Goal: Task Accomplishment & Management: Manage account settings

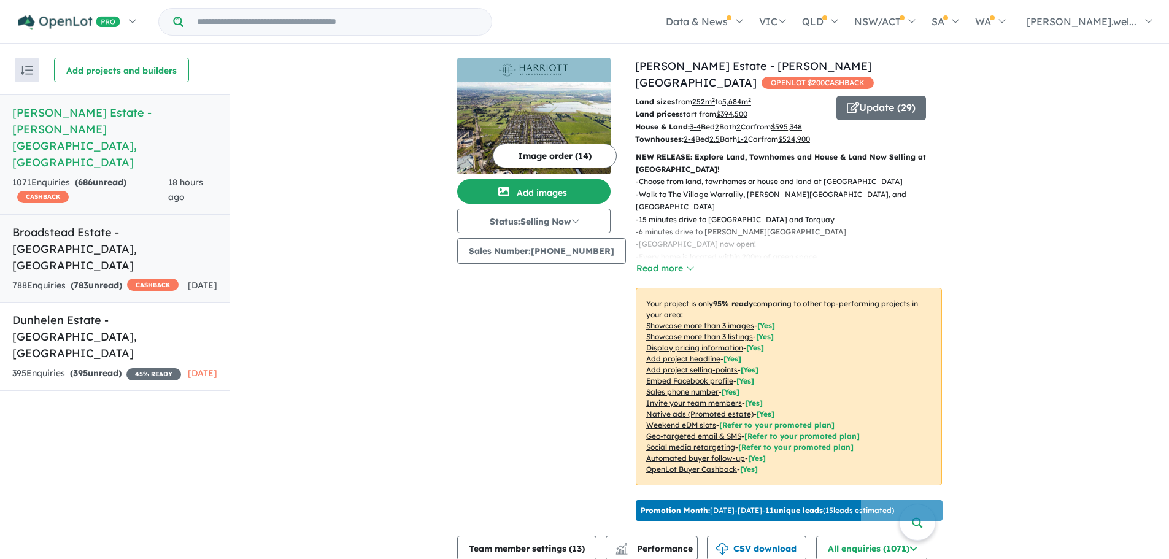
click at [105, 280] on strong "( 783 unread)" at bounding box center [97, 285] width 52 height 11
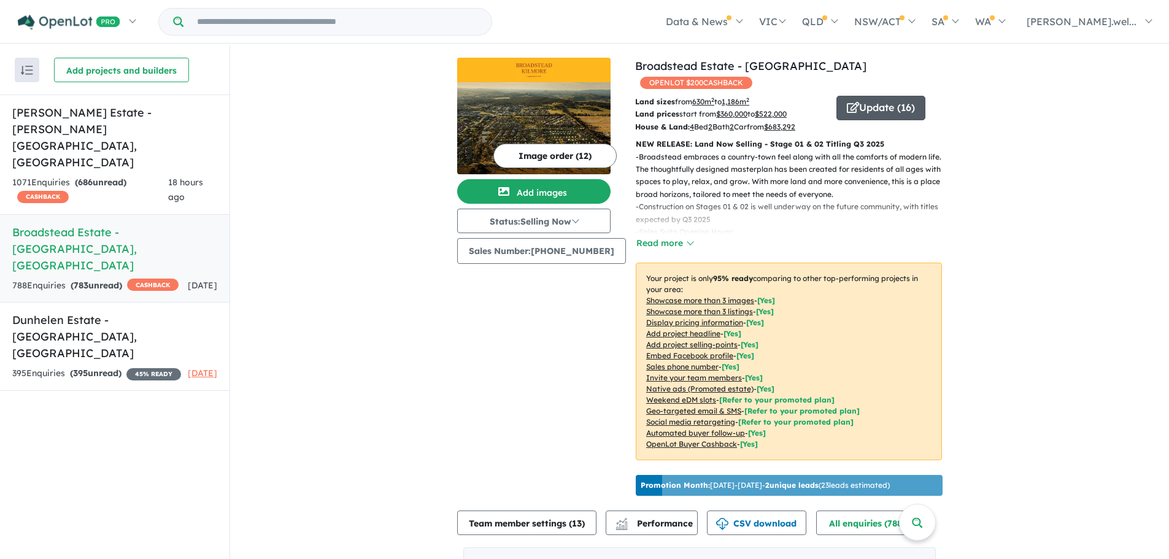
click at [847, 99] on span "button" at bounding box center [853, 108] width 12 height 19
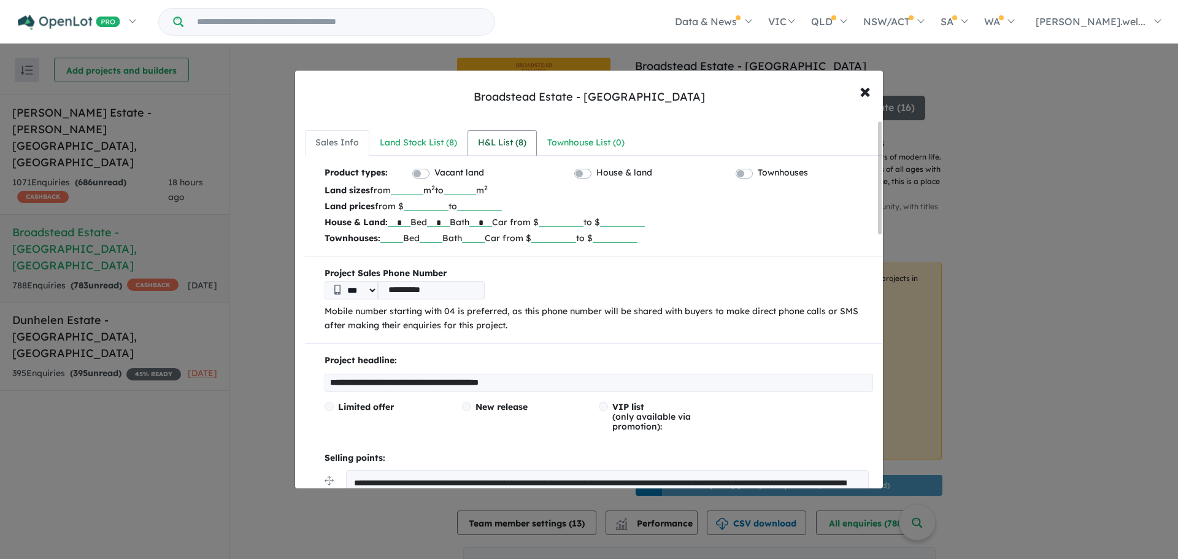
click at [521, 142] on div "H&L List ( 8 )" at bounding box center [502, 143] width 48 height 15
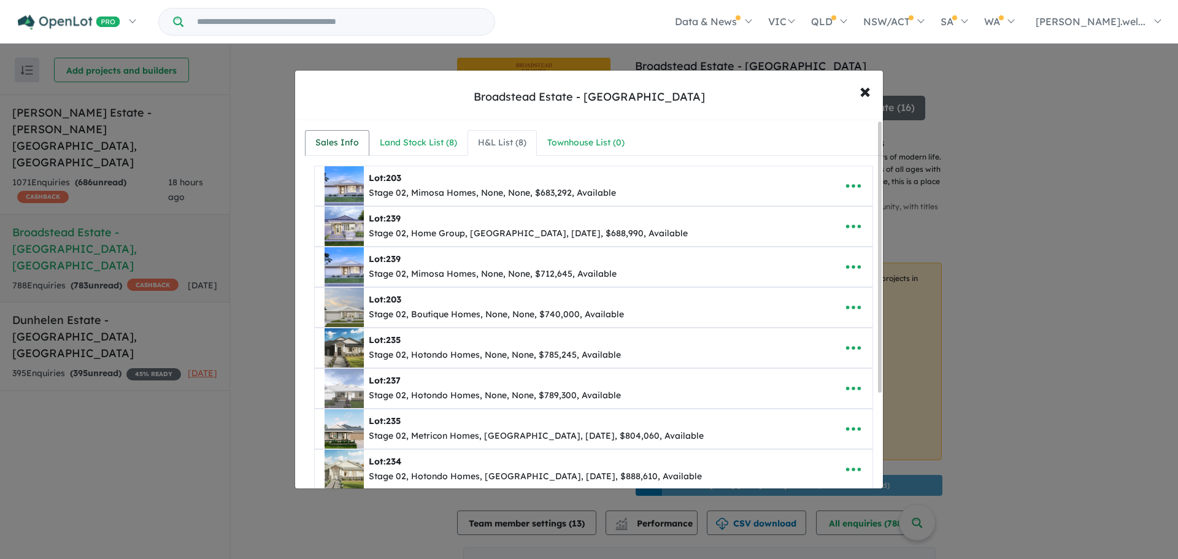
click at [359, 137] on link "Sales Info" at bounding box center [337, 143] width 64 height 26
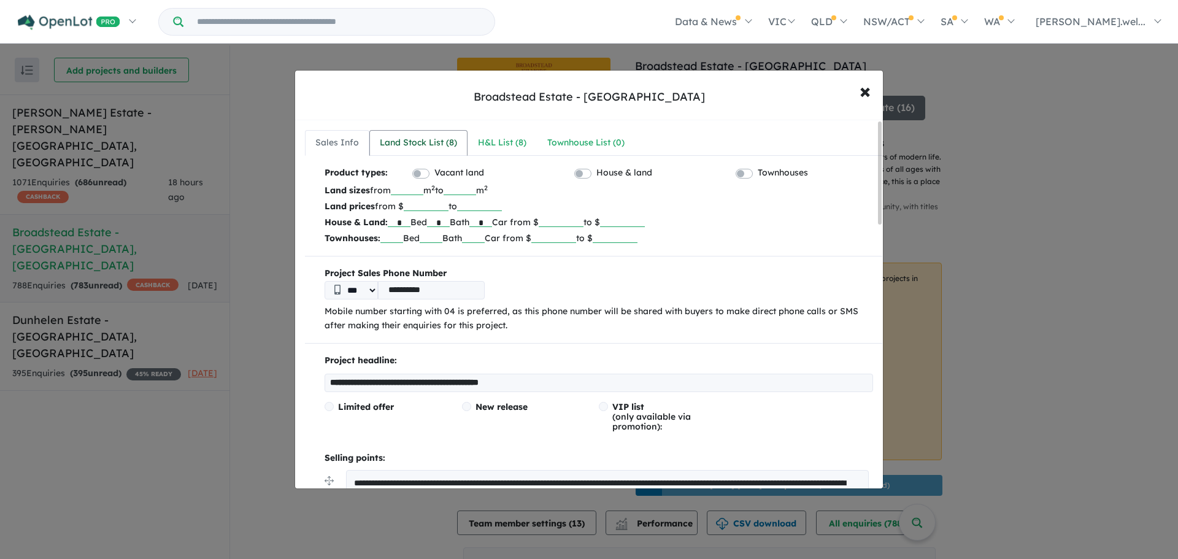
click at [443, 153] on link "Land Stock List ( 8 )" at bounding box center [418, 143] width 98 height 26
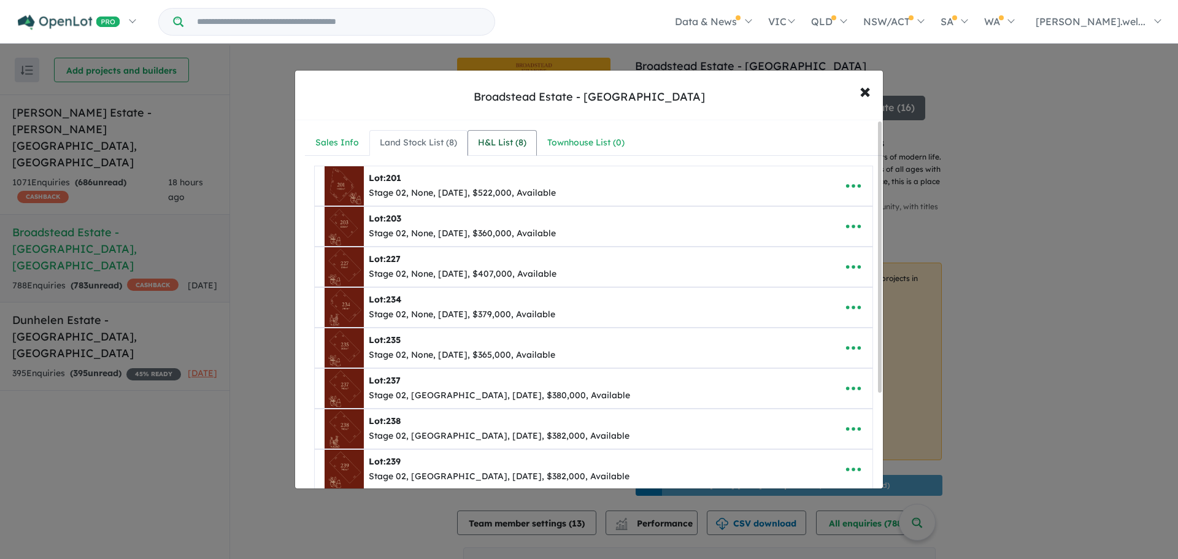
click at [509, 145] on div "H&L List ( 8 )" at bounding box center [502, 143] width 48 height 15
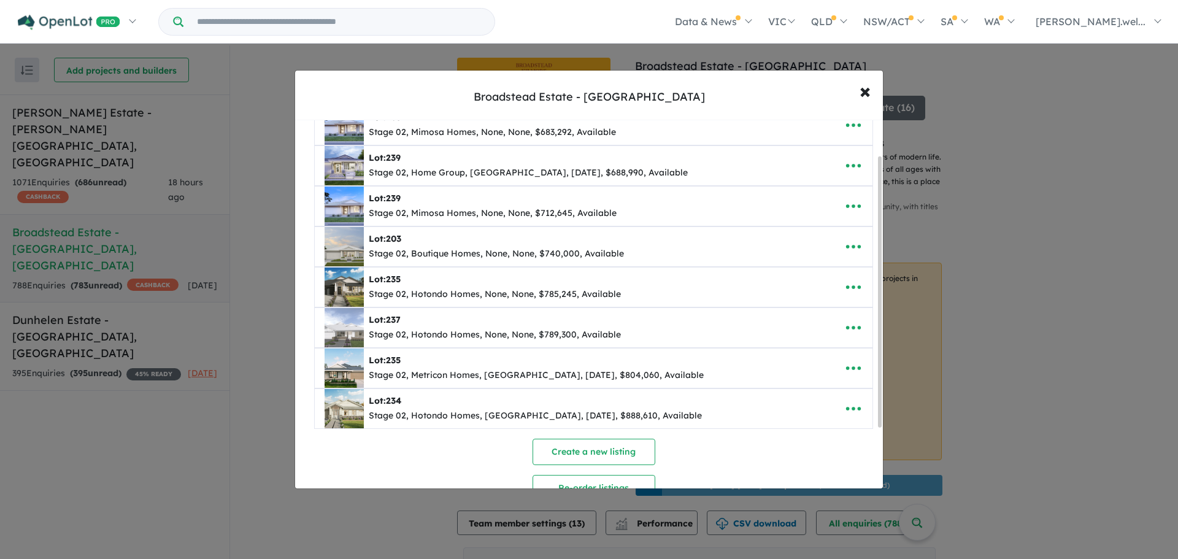
scroll to position [61, 0]
click at [861, 96] on span "×" at bounding box center [865, 90] width 11 height 26
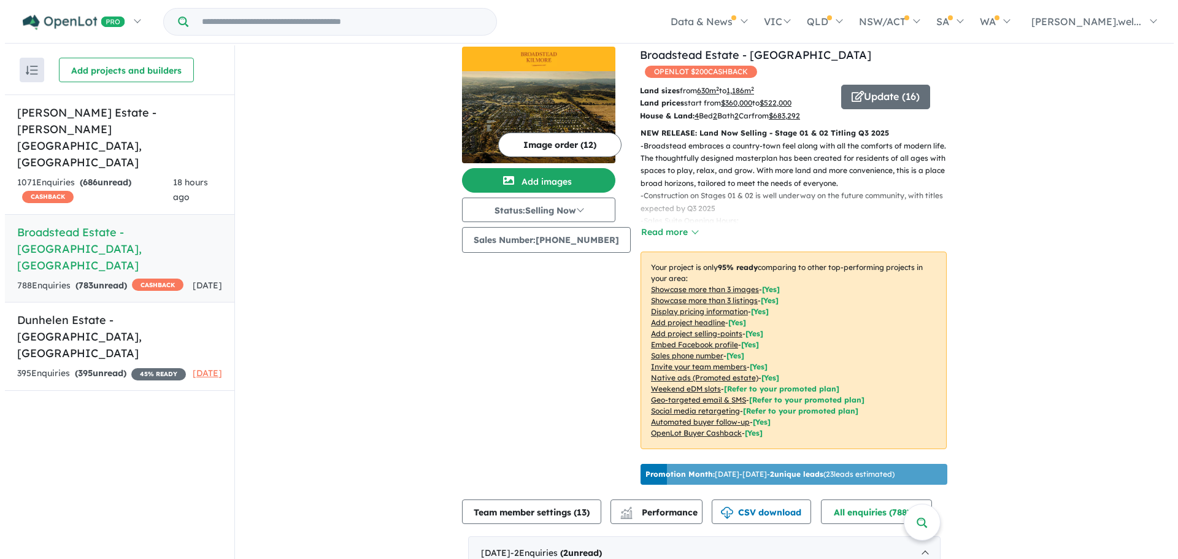
scroll to position [0, 0]
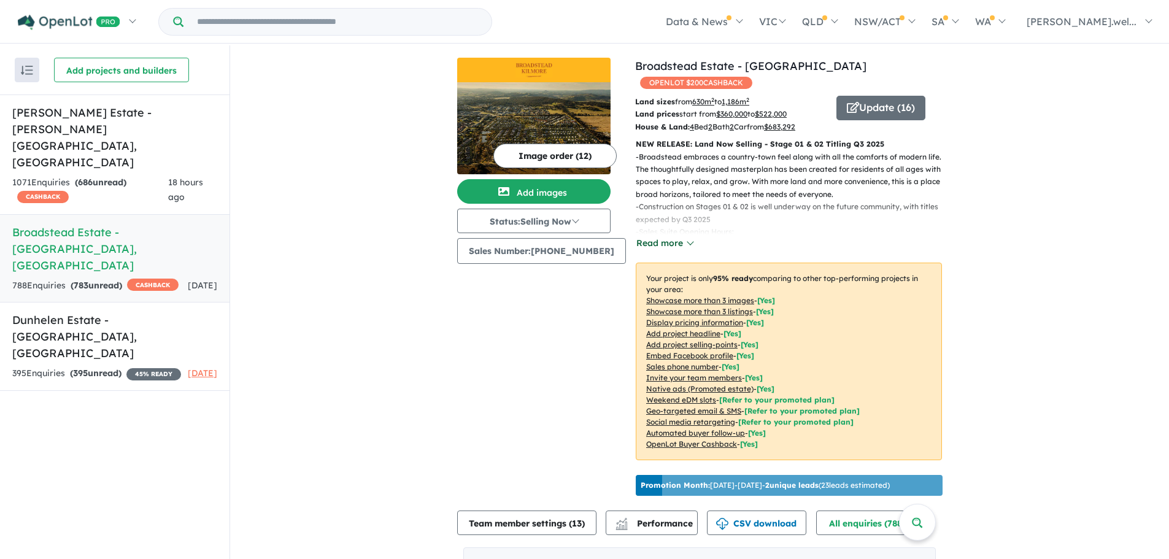
click at [670, 236] on button "Read more" at bounding box center [665, 243] width 58 height 14
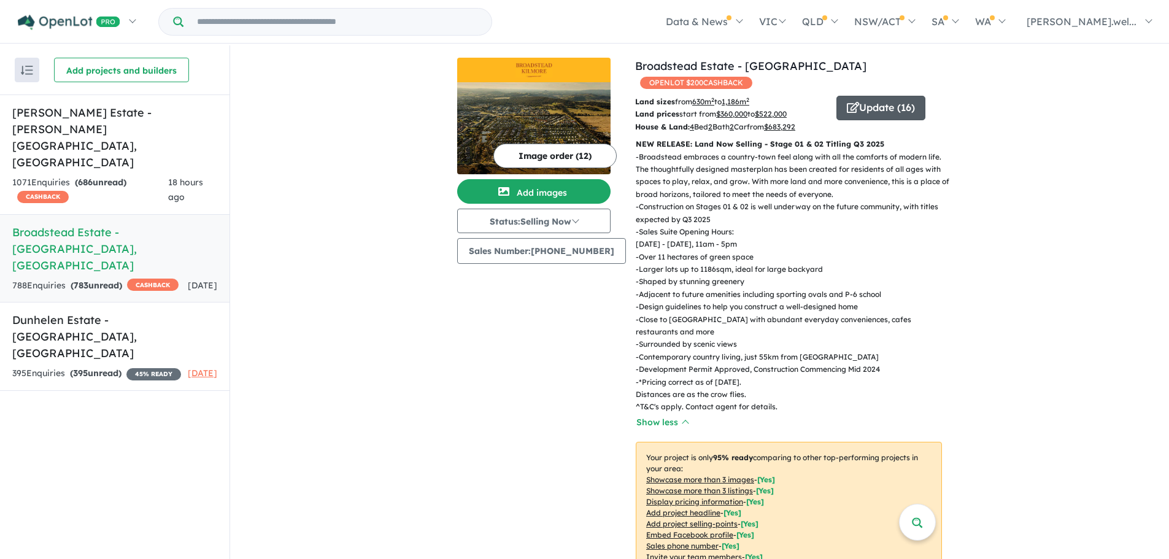
click at [877, 96] on button "Update ( 16 )" at bounding box center [881, 108] width 89 height 25
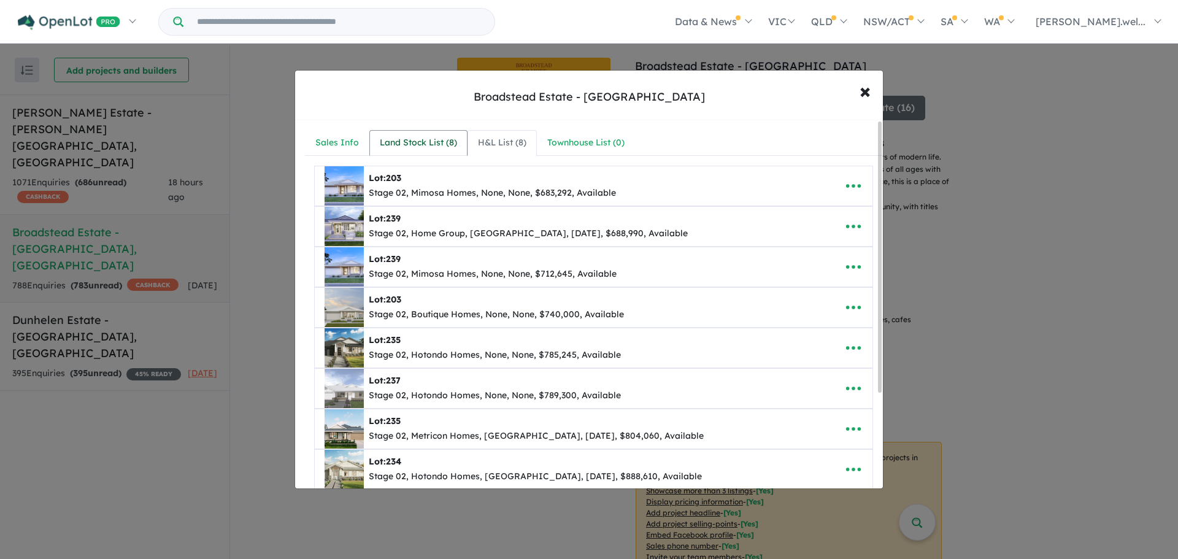
click at [436, 148] on div "Land Stock List ( 8 )" at bounding box center [418, 143] width 77 height 15
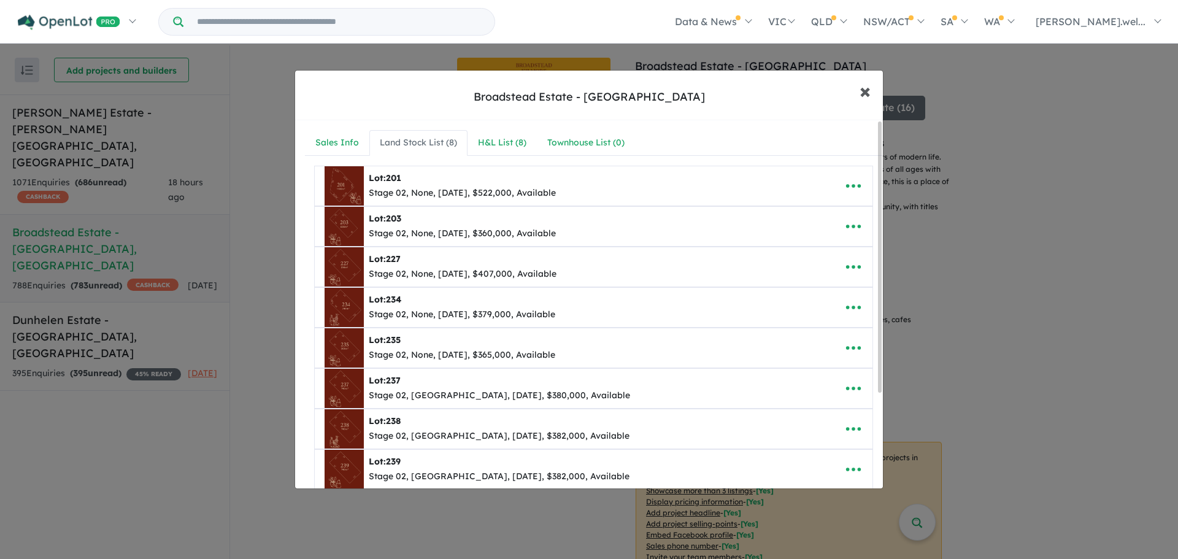
click at [860, 87] on span "×" at bounding box center [865, 90] width 11 height 26
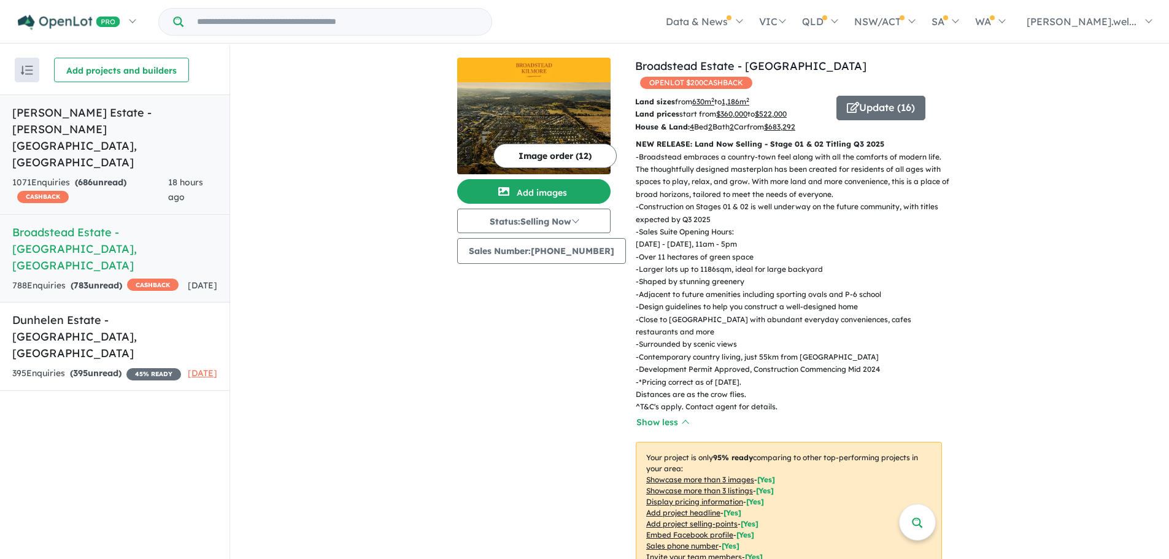
click at [131, 141] on link "[PERSON_NAME] Estate - [PERSON_NAME][GEOGRAPHIC_DATA] , [GEOGRAPHIC_DATA] 1071 …" at bounding box center [115, 155] width 230 height 120
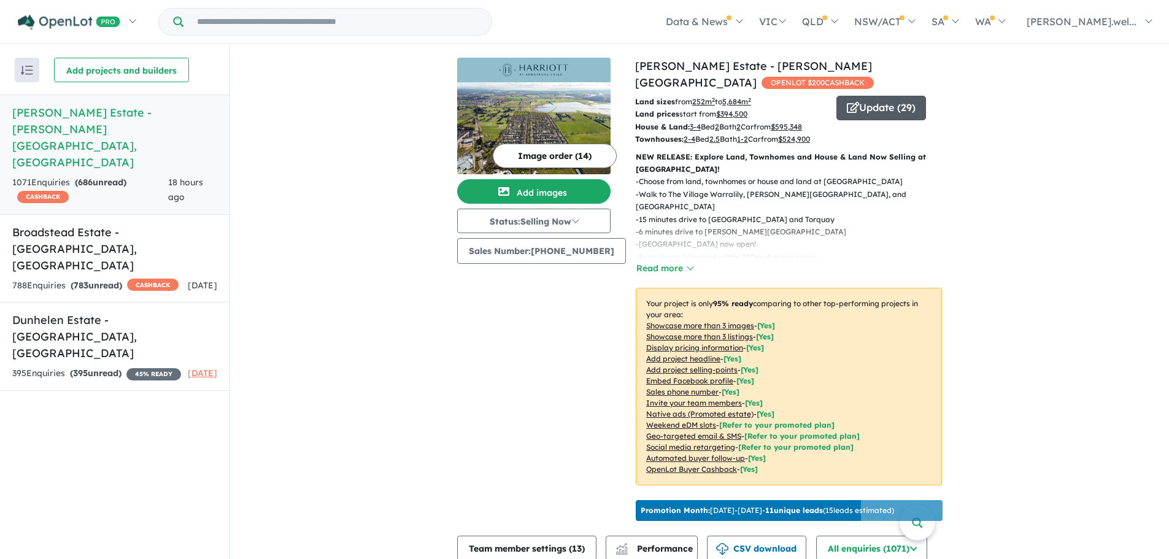
click at [873, 96] on button "Update ( 29 )" at bounding box center [882, 108] width 90 height 25
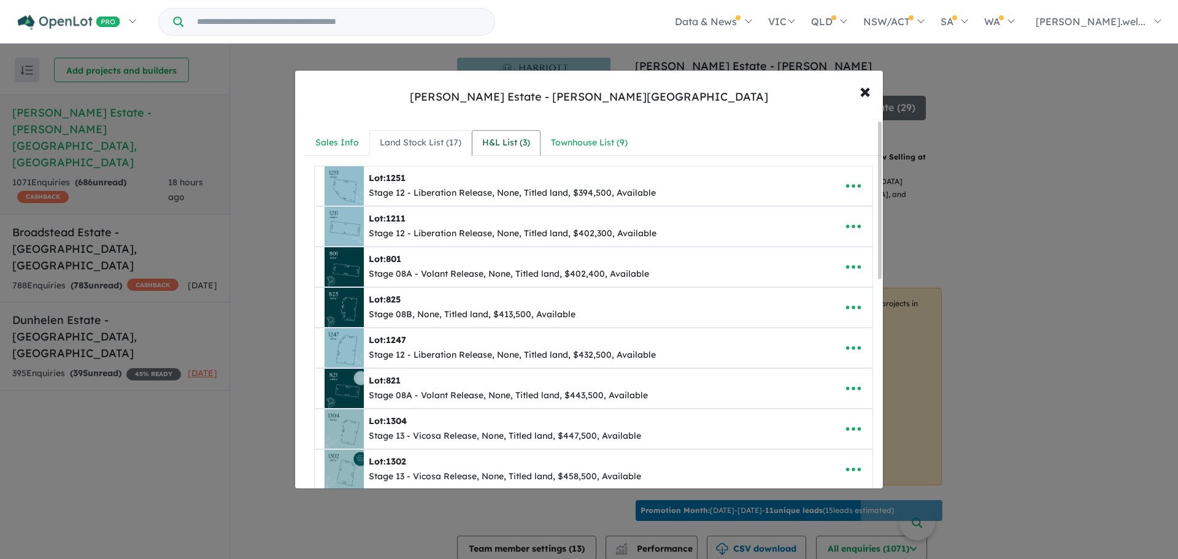
click at [511, 150] on link "H&L List ( 3 )" at bounding box center [506, 143] width 69 height 26
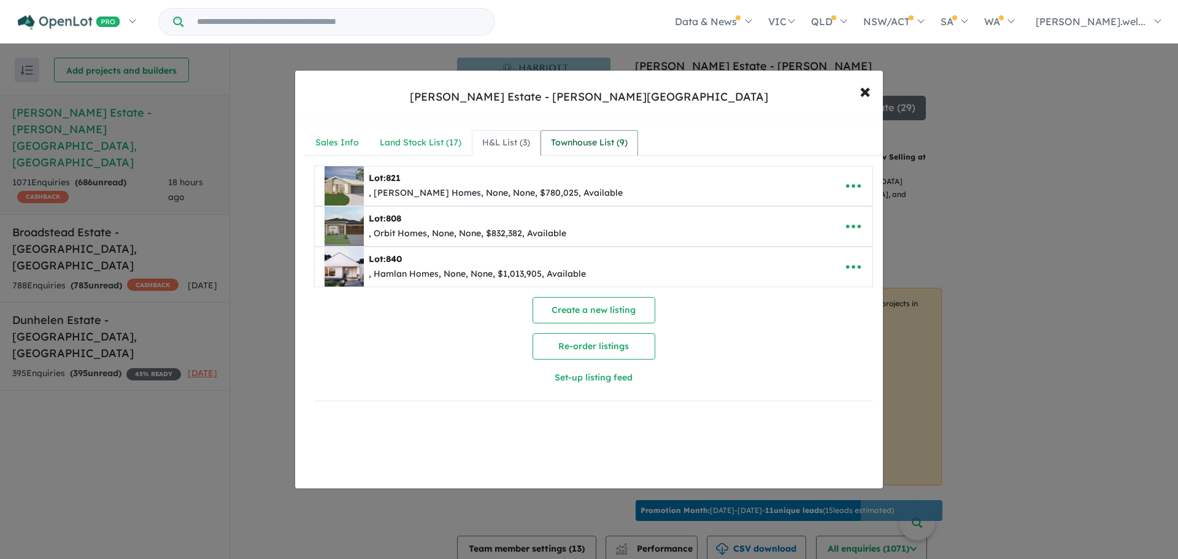
drag, startPoint x: 595, startPoint y: 128, endPoint x: 603, endPoint y: 141, distance: 14.6
click at [595, 128] on div "**********" at bounding box center [593, 270] width 597 height 301
click at [605, 143] on div "Townhouse List ( 9 )" at bounding box center [589, 143] width 77 height 15
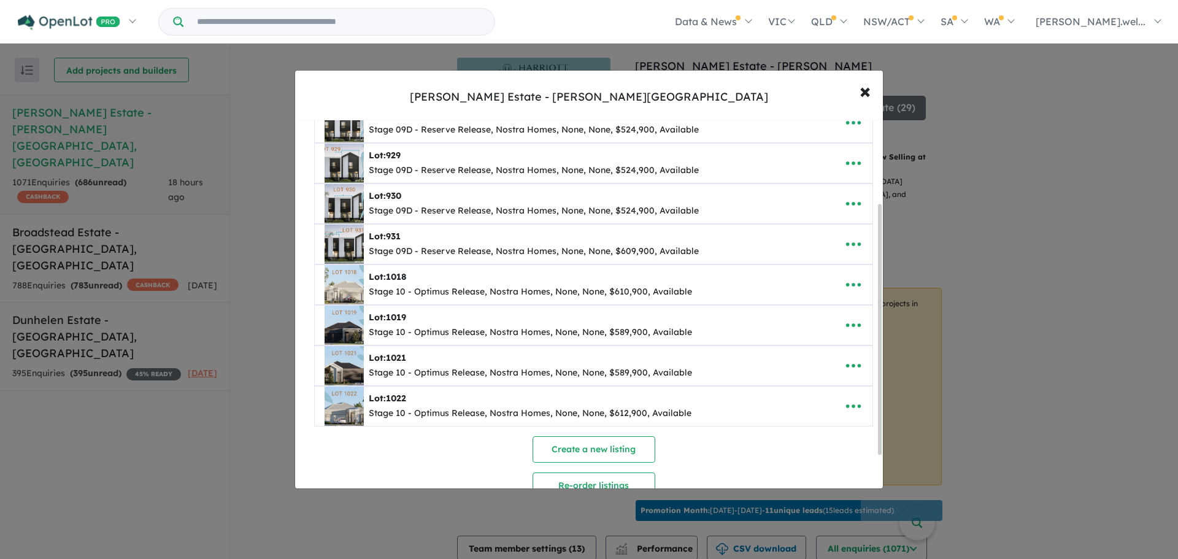
scroll to position [123, 0]
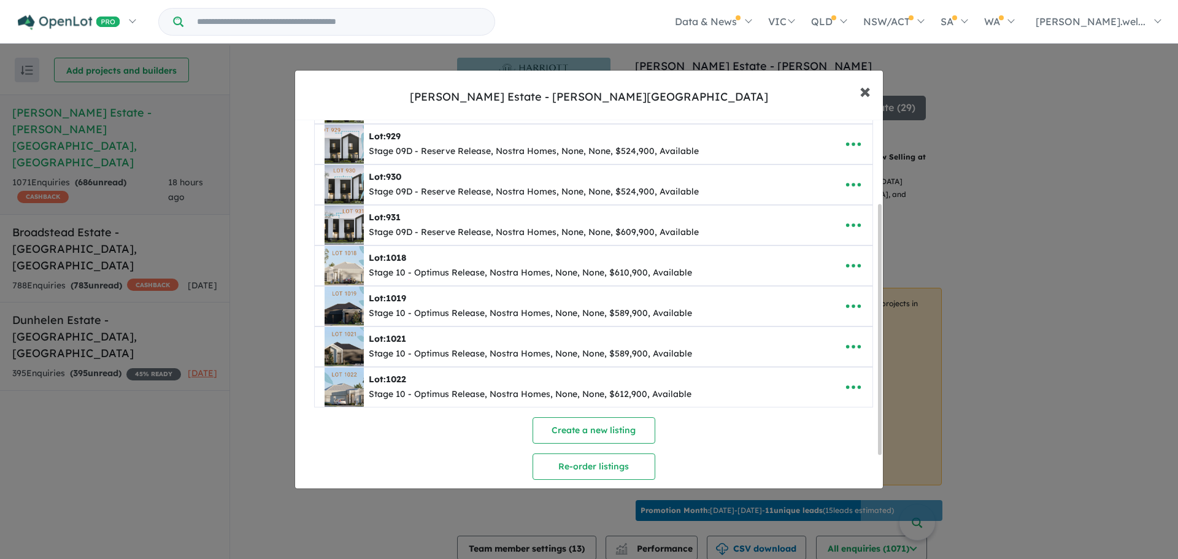
click at [870, 95] on span "×" at bounding box center [865, 90] width 11 height 26
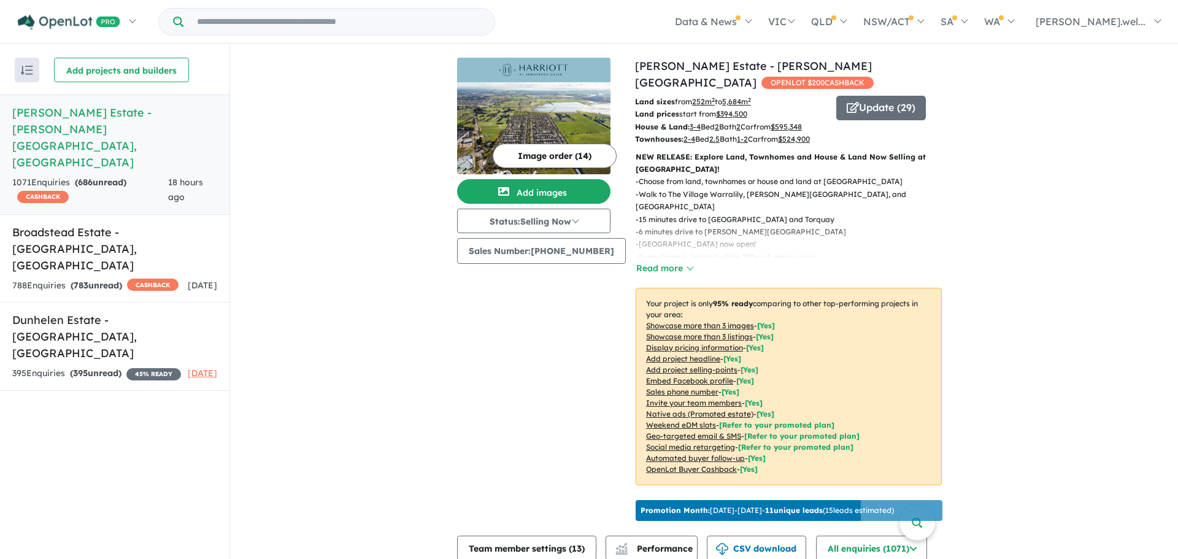
scroll to position [0, 0]
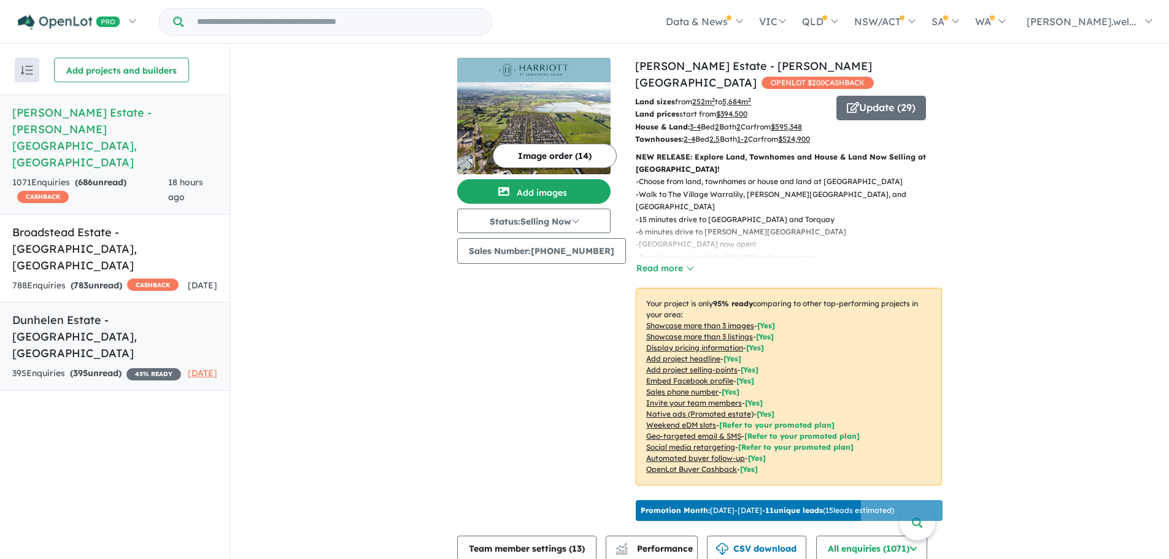
click at [79, 312] on h5 "Dunhelen Estate - [GEOGRAPHIC_DATA] , [GEOGRAPHIC_DATA]" at bounding box center [114, 337] width 205 height 50
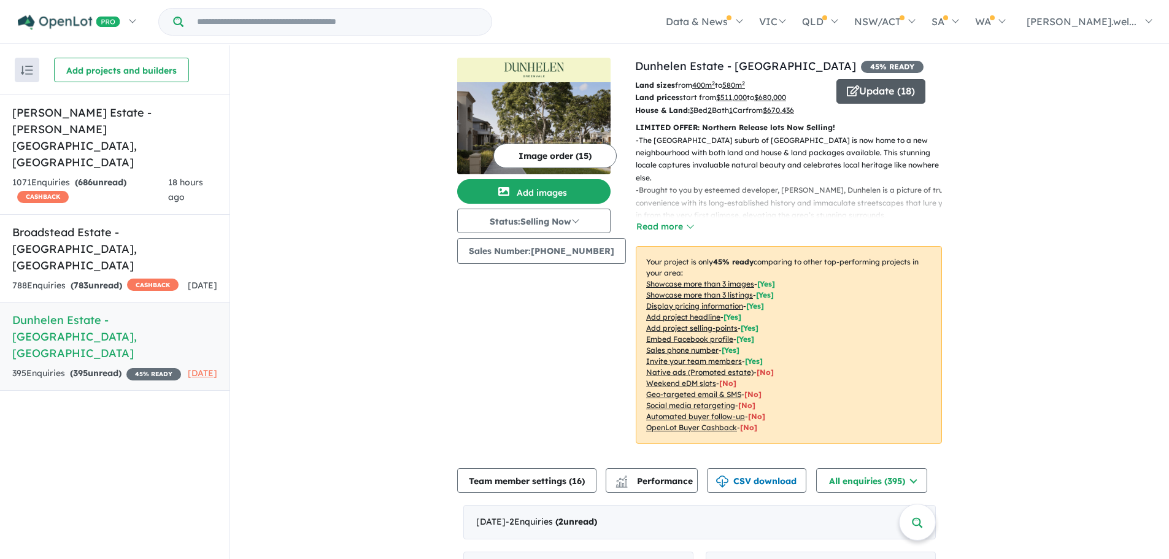
click at [878, 91] on button "Update ( 18 )" at bounding box center [881, 91] width 89 height 25
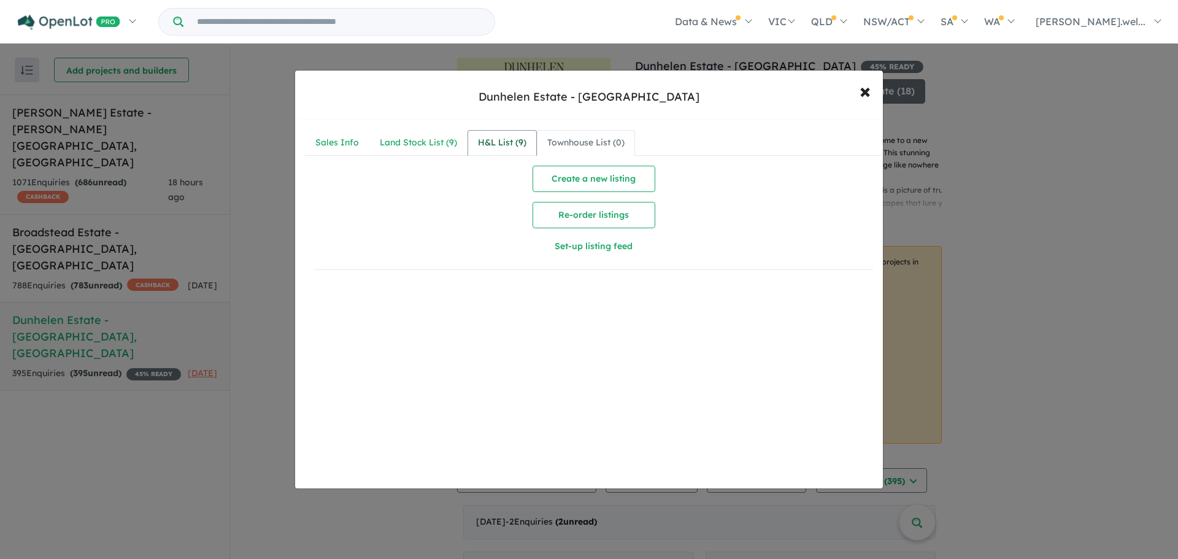
click at [490, 142] on div "H&L List ( 9 )" at bounding box center [502, 143] width 48 height 15
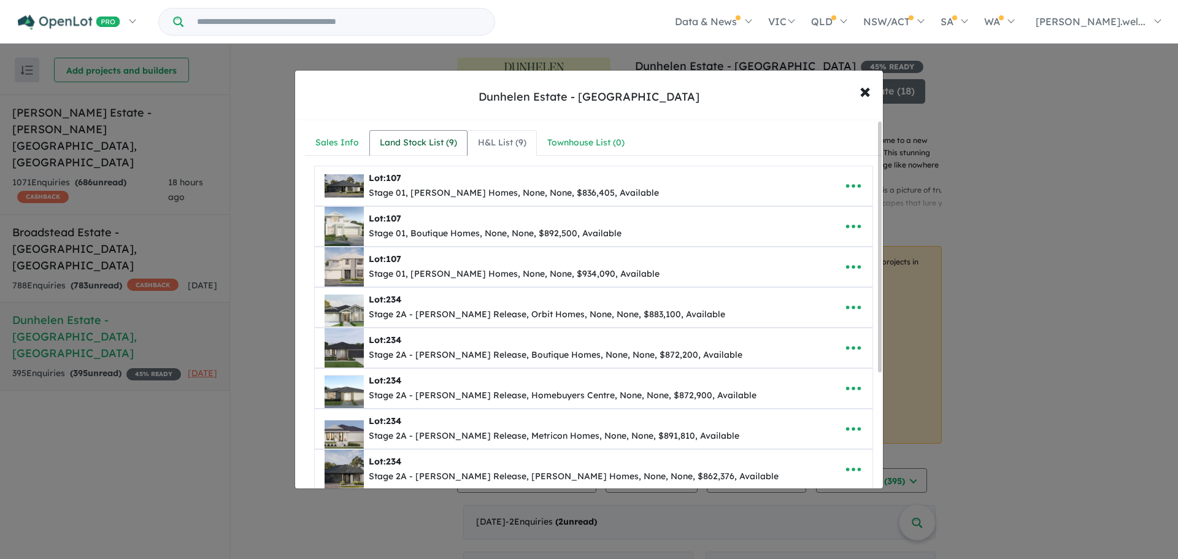
click at [436, 142] on div "Land Stock List ( 9 )" at bounding box center [418, 143] width 77 height 15
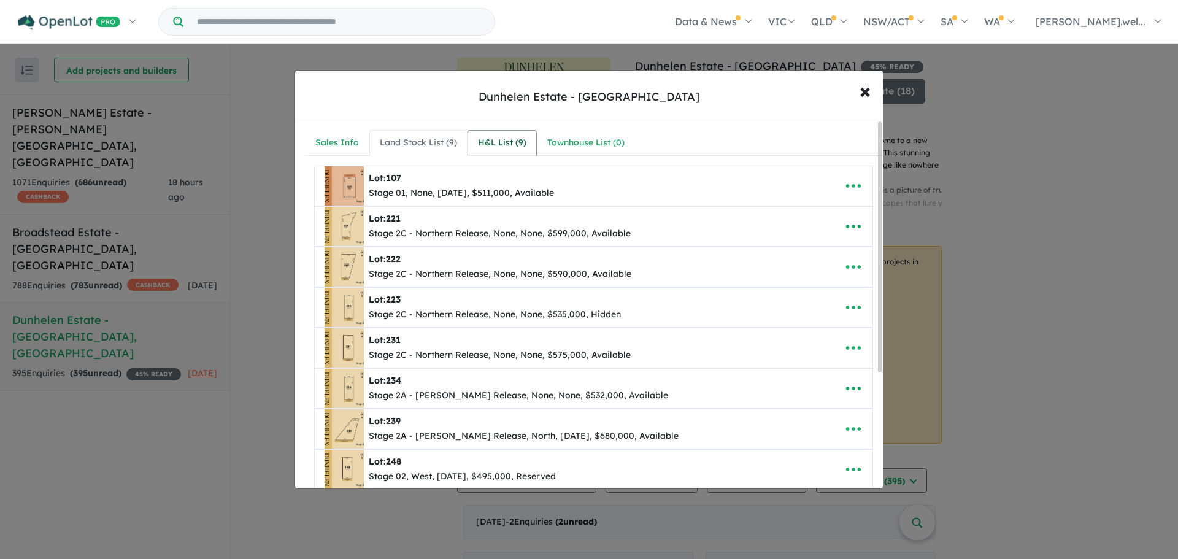
click at [516, 146] on div "H&L List ( 9 )" at bounding box center [502, 143] width 48 height 15
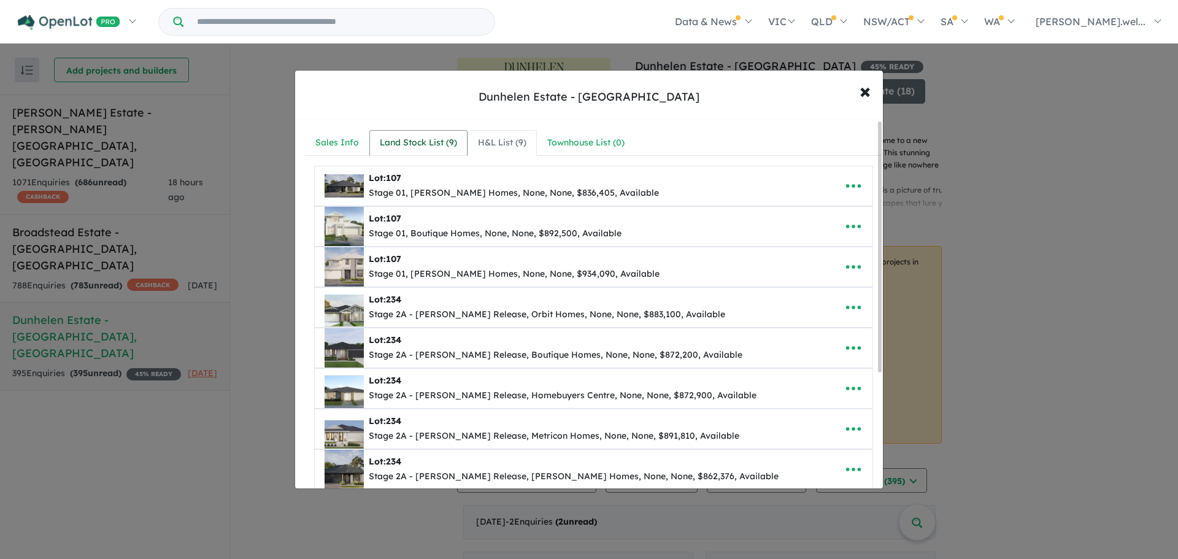
click at [425, 141] on div "Land Stock List ( 9 )" at bounding box center [418, 143] width 77 height 15
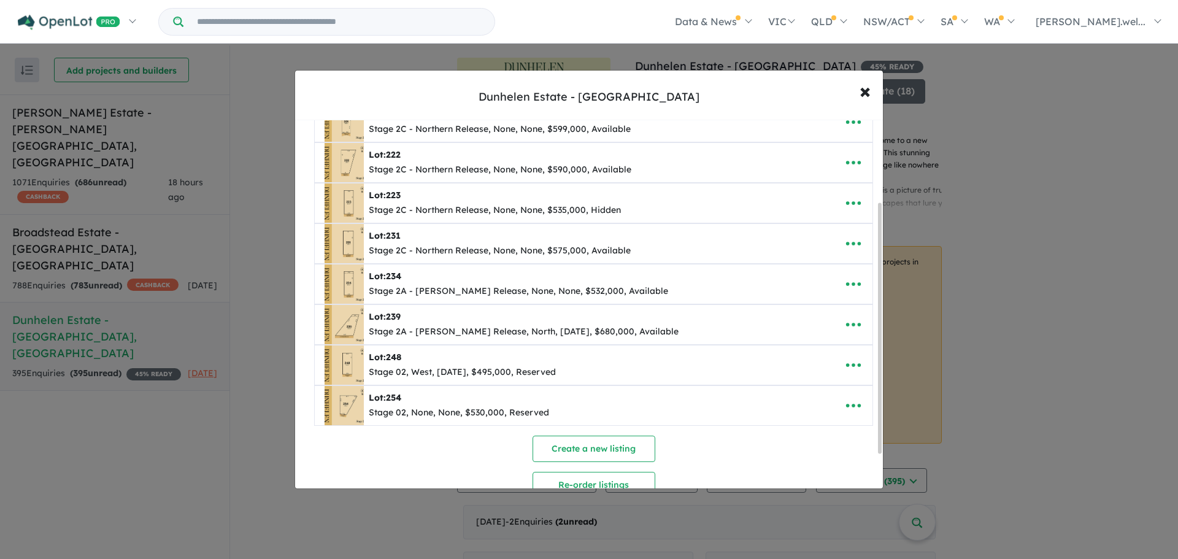
scroll to position [123, 0]
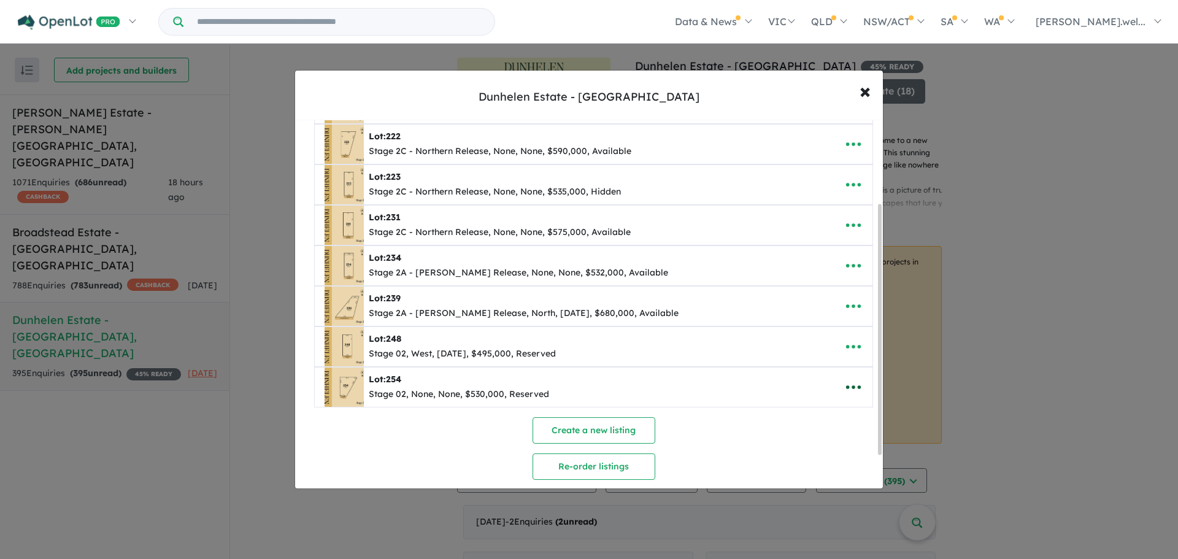
click at [852, 393] on icon "button" at bounding box center [854, 387] width 18 height 18
click at [811, 446] on link "Remove" at bounding box center [826, 445] width 91 height 28
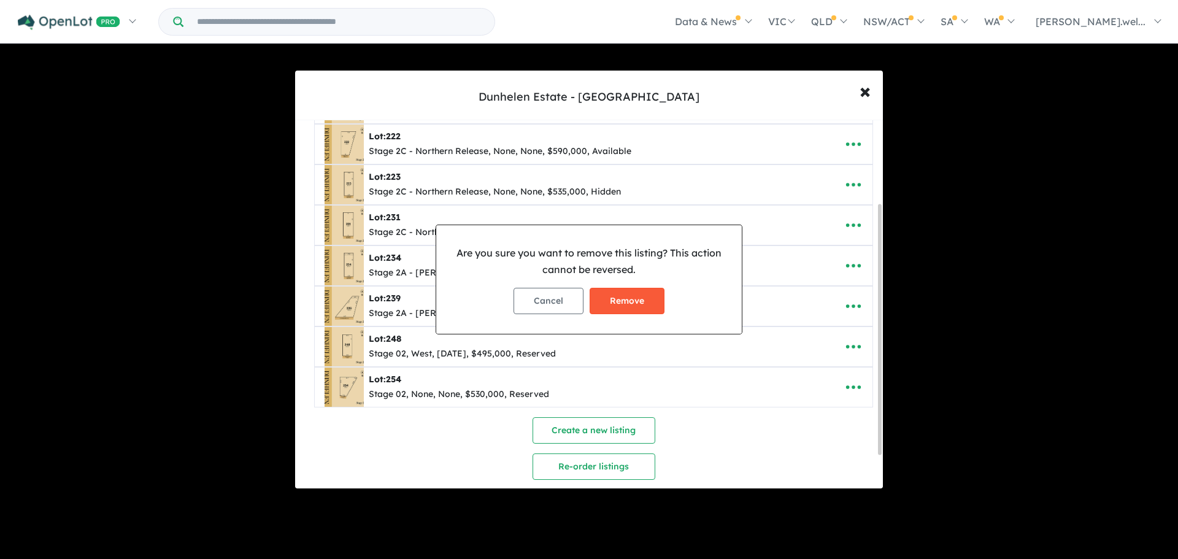
click at [630, 295] on button "Remove" at bounding box center [627, 301] width 75 height 26
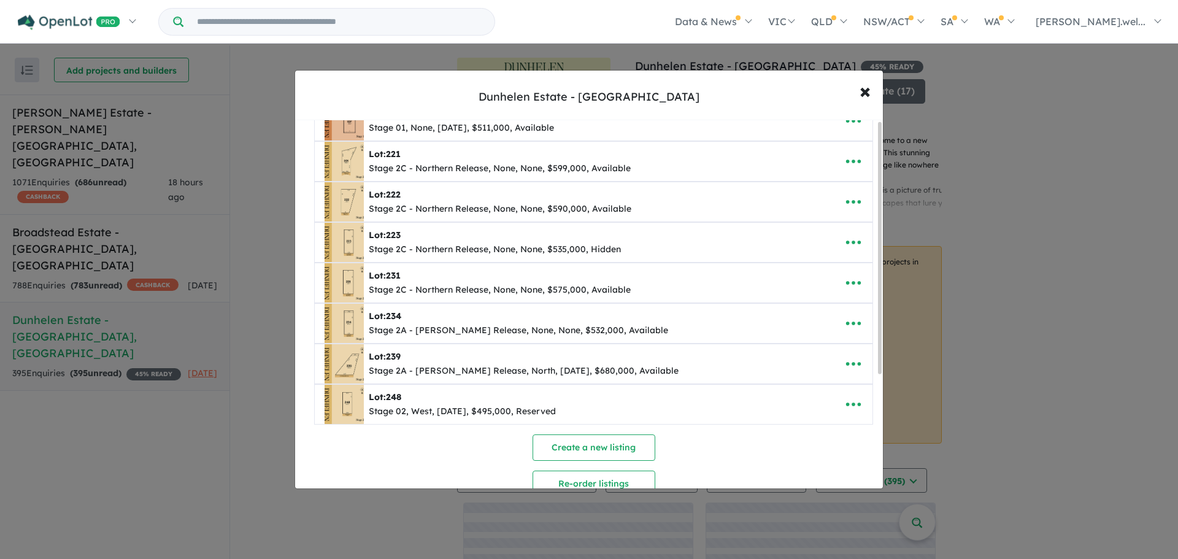
scroll to position [168, 0]
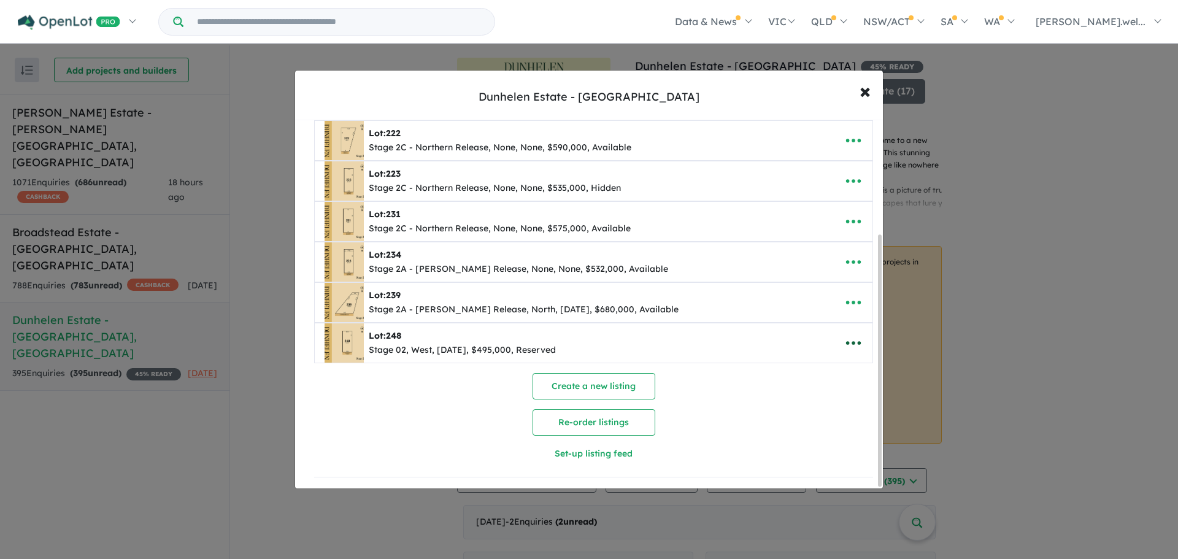
click at [851, 344] on icon "button" at bounding box center [854, 343] width 18 height 18
click at [805, 403] on link "Remove" at bounding box center [826, 401] width 91 height 28
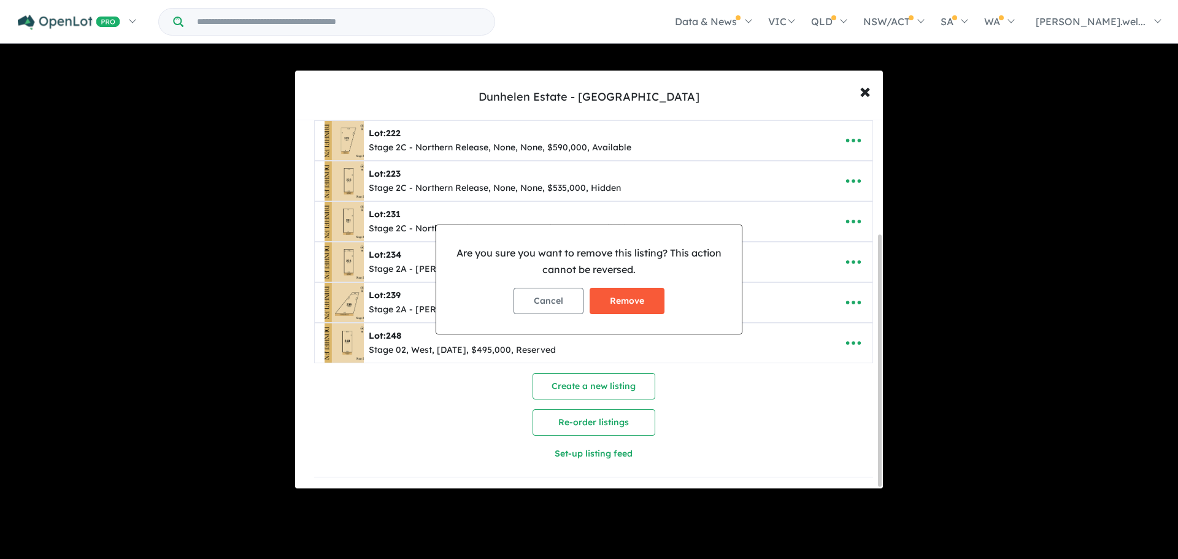
click at [606, 296] on button "Remove" at bounding box center [627, 301] width 75 height 26
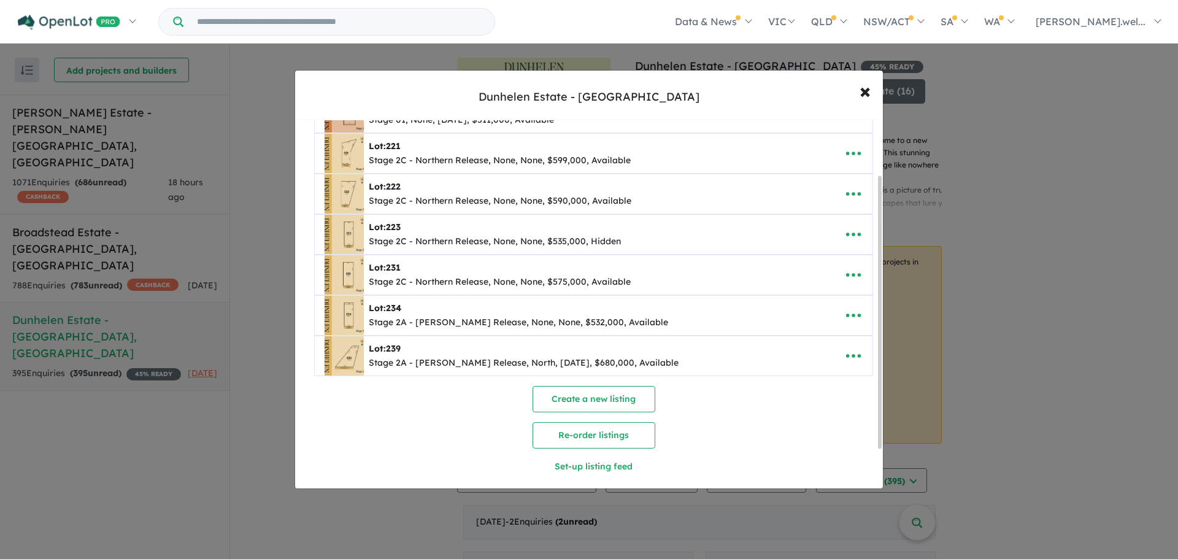
scroll to position [123, 0]
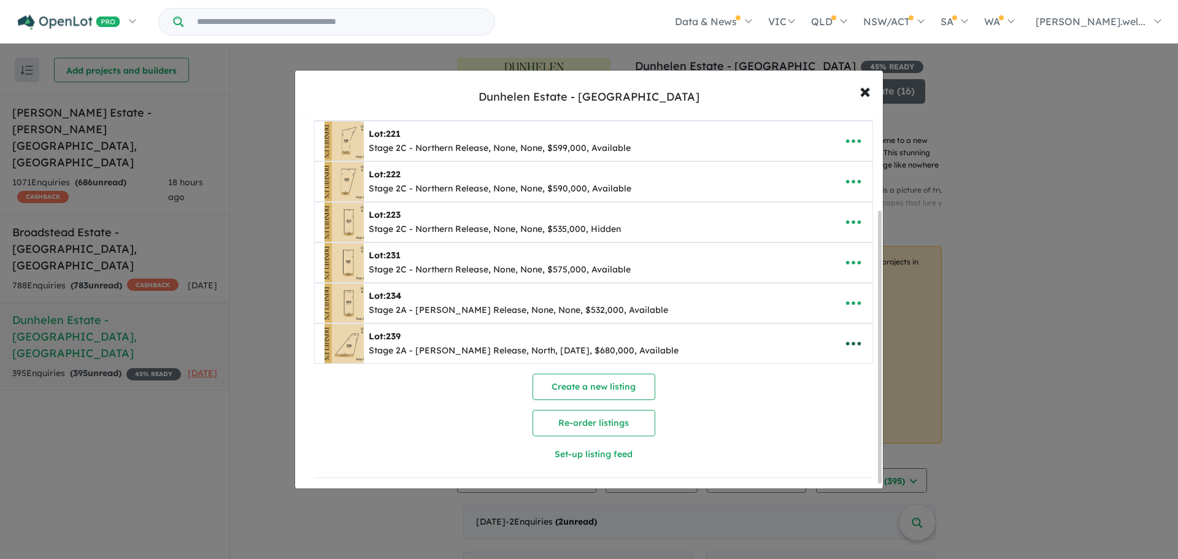
click at [846, 339] on icon "button" at bounding box center [854, 344] width 18 height 18
click at [807, 374] on link "Edit" at bounding box center [826, 374] width 91 height 28
select select "*****"
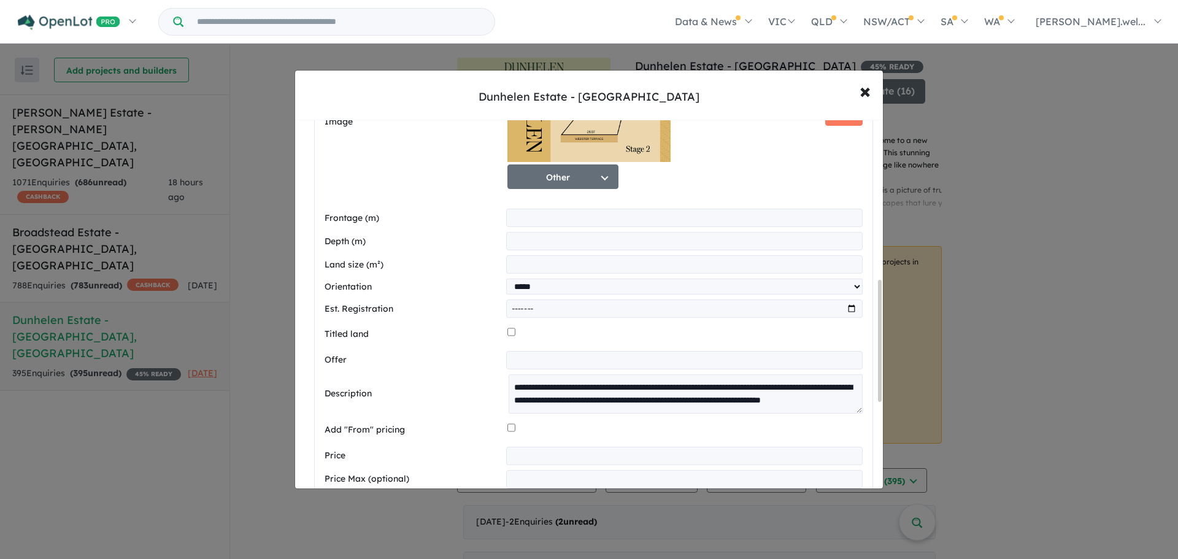
scroll to position [567, 0]
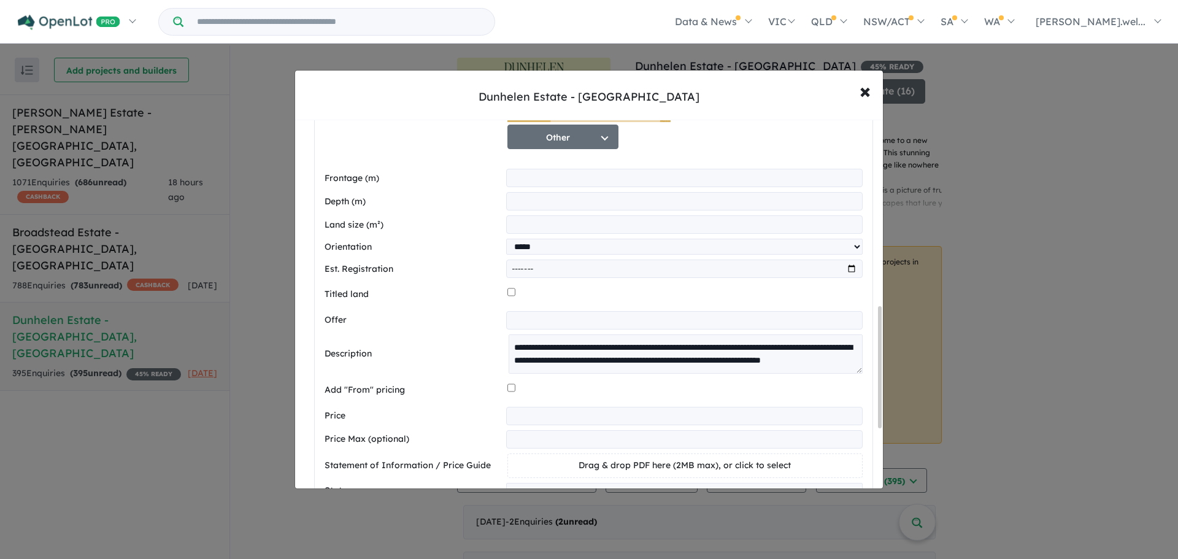
click at [512, 273] on input "*******" at bounding box center [684, 269] width 357 height 18
click at [544, 274] on input "*******" at bounding box center [684, 269] width 357 height 18
click at [548, 293] on div at bounding box center [685, 294] width 355 height 23
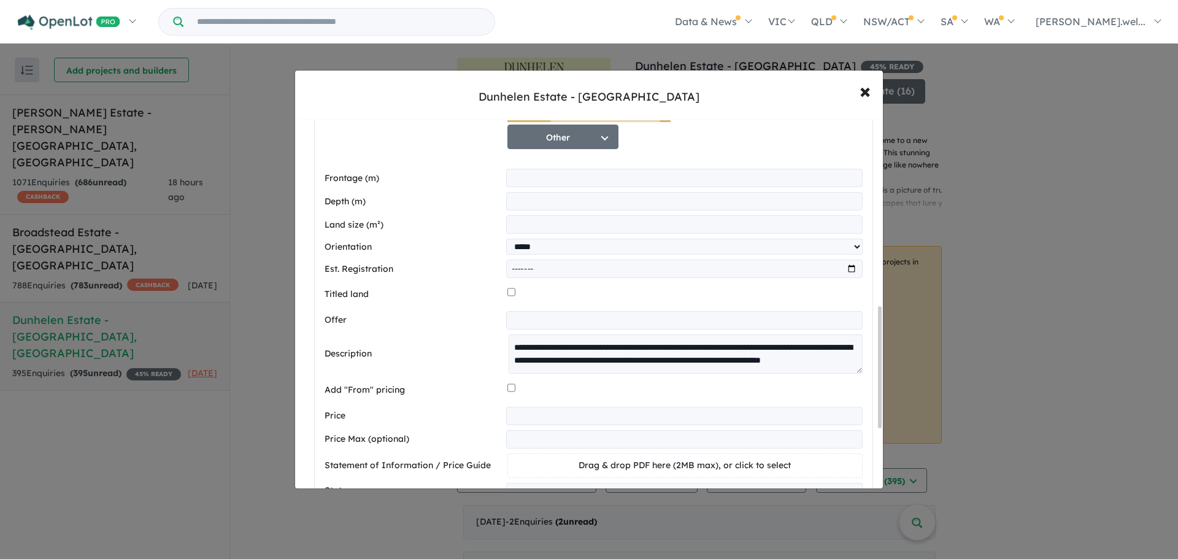
click at [548, 274] on input "*******" at bounding box center [684, 269] width 357 height 18
click at [565, 271] on input "*******" at bounding box center [684, 269] width 357 height 18
click at [558, 290] on div at bounding box center [685, 294] width 355 height 23
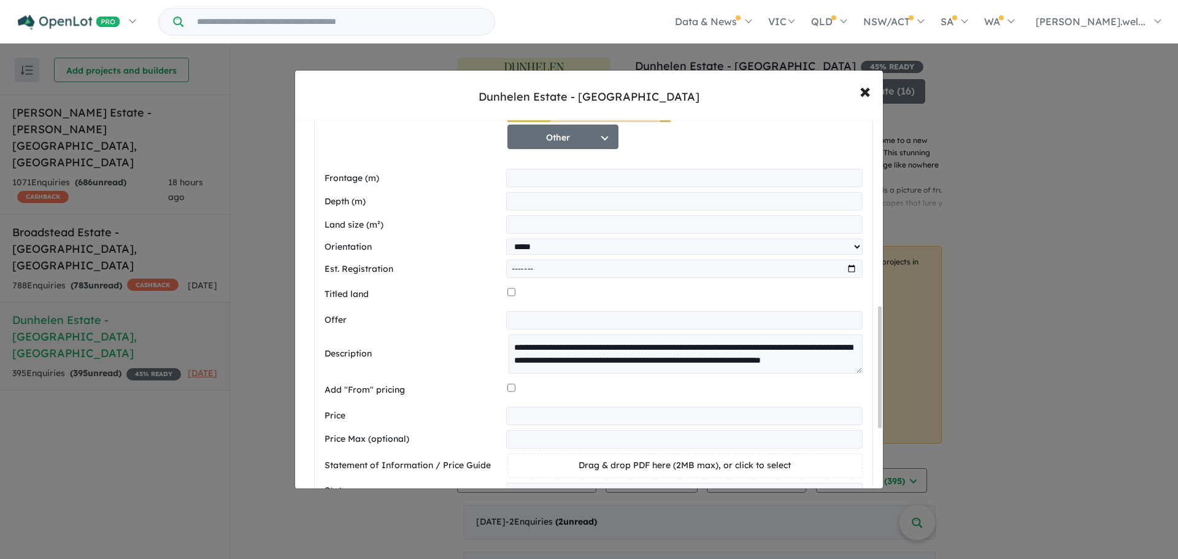
drag, startPoint x: 554, startPoint y: 271, endPoint x: 517, endPoint y: 266, distance: 37.2
click at [517, 266] on input "*******" at bounding box center [684, 269] width 357 height 18
type input "*******"
click at [848, 274] on input "*******" at bounding box center [684, 269] width 357 height 18
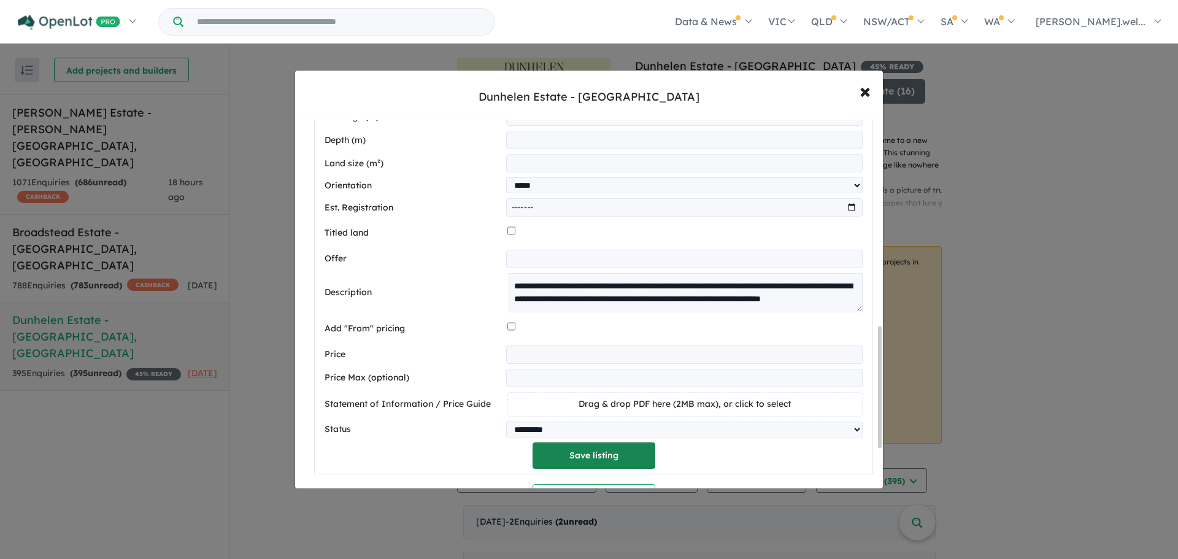
click at [600, 456] on button "Save listing" at bounding box center [594, 456] width 123 height 26
select select "*****"
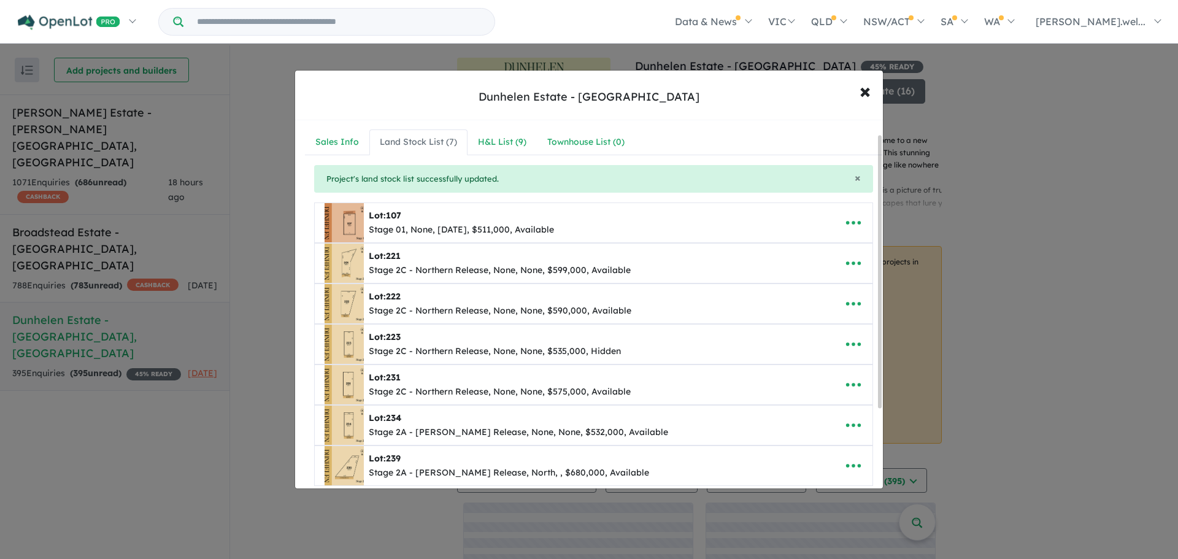
scroll to position [0, 0]
click at [854, 224] on icon "button" at bounding box center [853, 224] width 15 height 4
click at [814, 259] on link "Edit" at bounding box center [826, 253] width 91 height 28
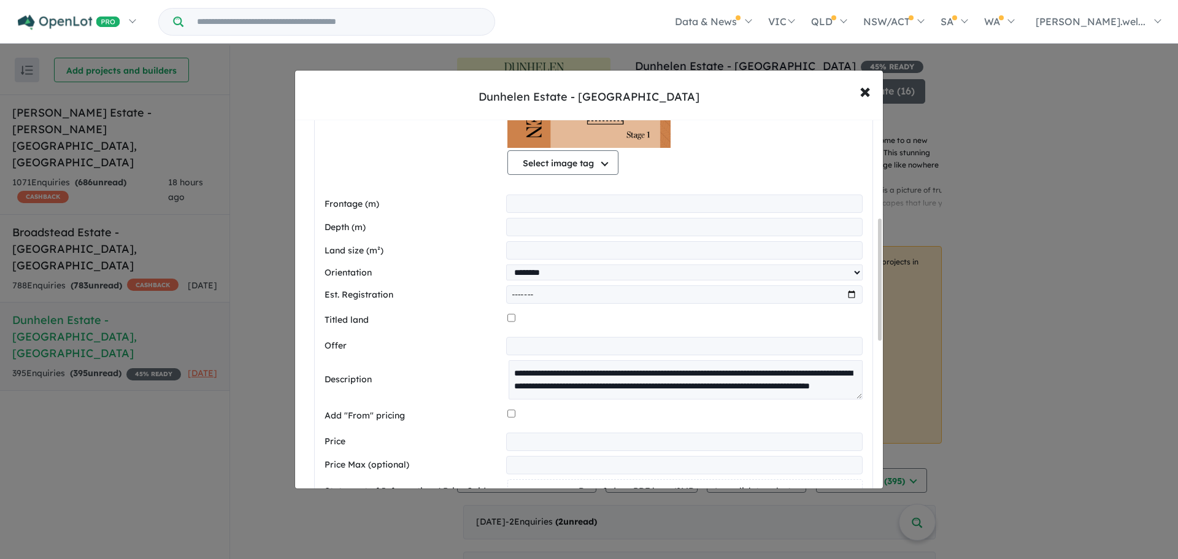
scroll to position [307, 0]
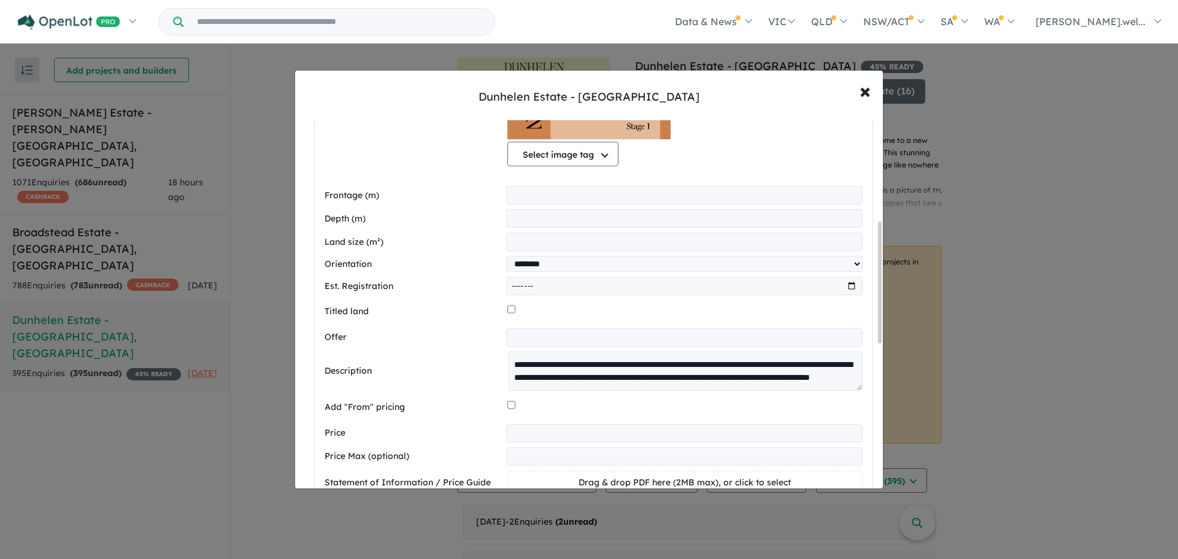
click at [844, 282] on input "*******" at bounding box center [684, 286] width 357 height 18
click at [843, 289] on input "*******" at bounding box center [684, 286] width 357 height 18
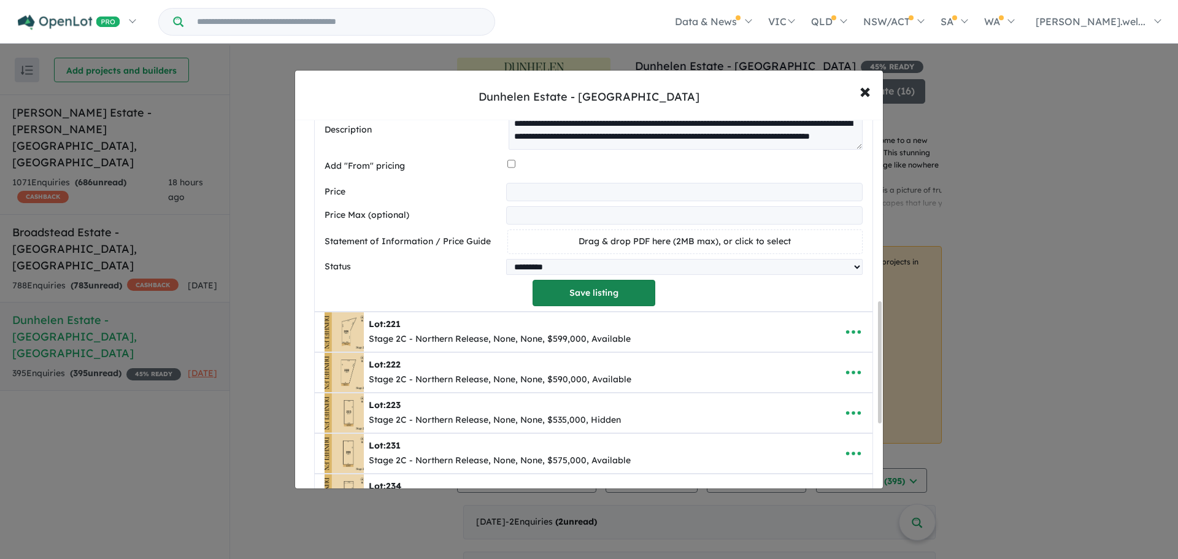
scroll to position [552, 0]
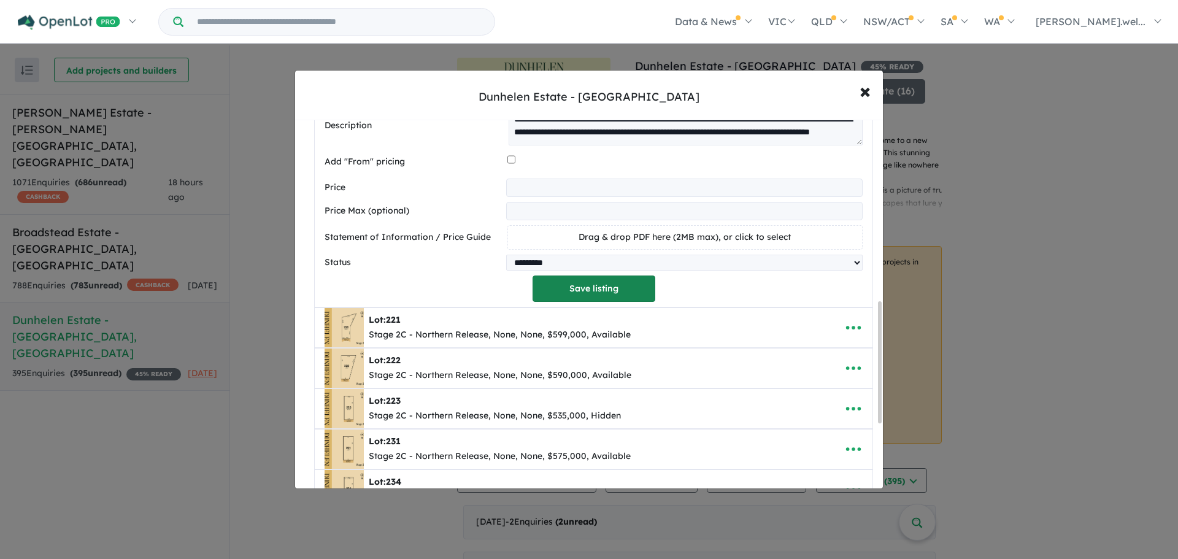
click at [595, 295] on button "Save listing" at bounding box center [594, 289] width 123 height 26
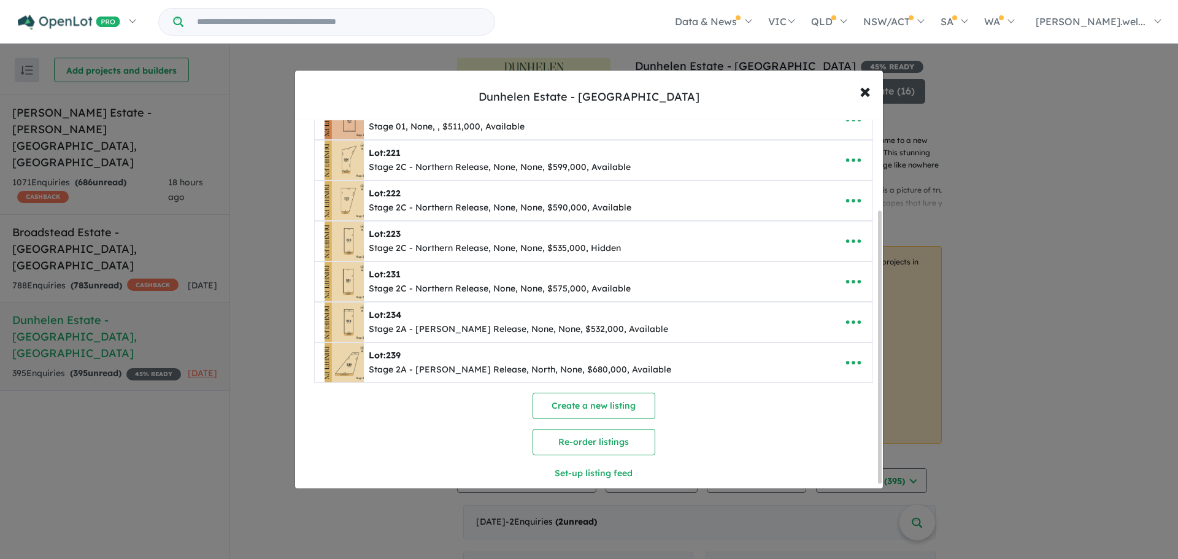
scroll to position [123, 0]
